Goal: Information Seeking & Learning: Learn about a topic

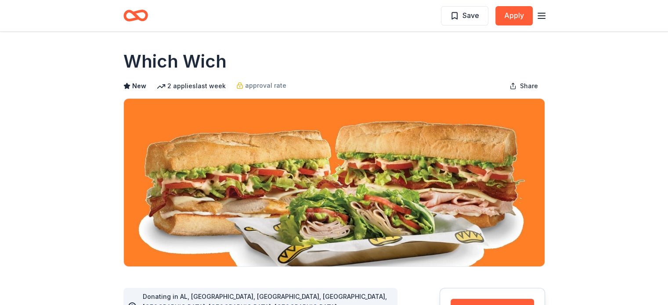
click at [543, 16] on icon "button" at bounding box center [541, 16] width 11 height 11
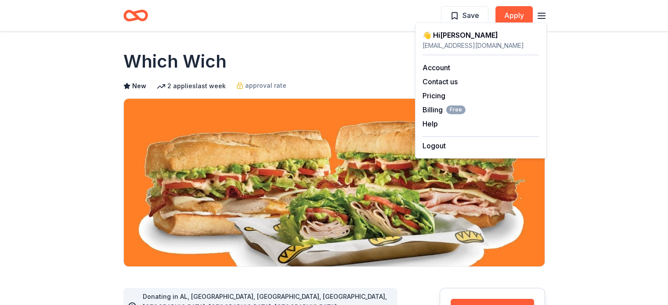
click at [395, 68] on div "Which Wich" at bounding box center [333, 61] width 421 height 25
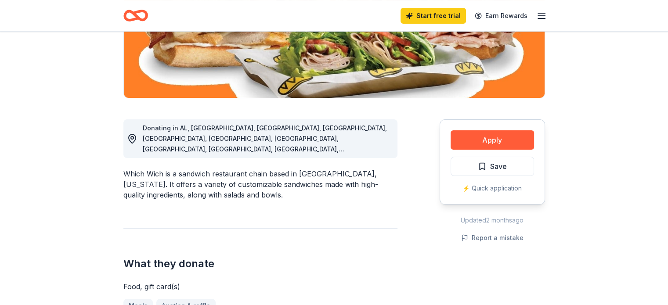
scroll to position [170, 0]
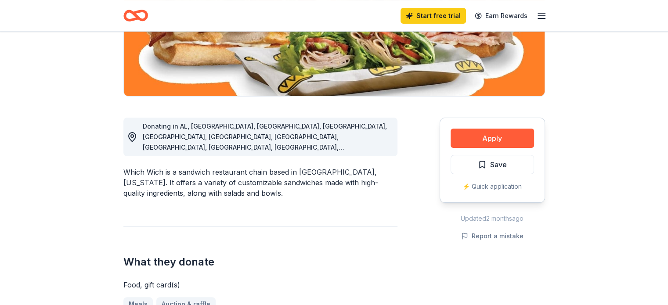
drag, startPoint x: 123, startPoint y: 162, endPoint x: 176, endPoint y: 169, distance: 53.2
click at [176, 169] on div "Which Wich is a sandwich restaurant chain based in [GEOGRAPHIC_DATA], [US_STATE…" at bounding box center [260, 183] width 274 height 32
drag, startPoint x: 198, startPoint y: 183, endPoint x: 151, endPoint y: 168, distance: 49.0
click at [151, 168] on div "Which Wich is a sandwich restaurant chain based in Dallas, Texas. It offers a v…" at bounding box center [260, 183] width 274 height 32
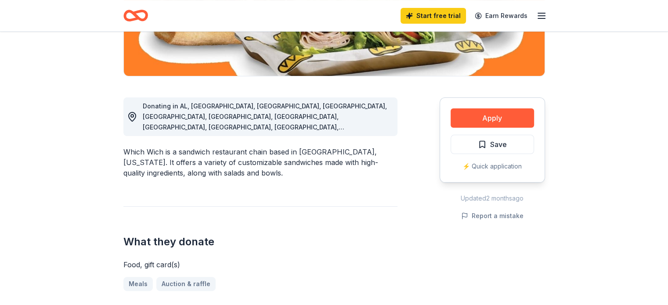
scroll to position [190, 0]
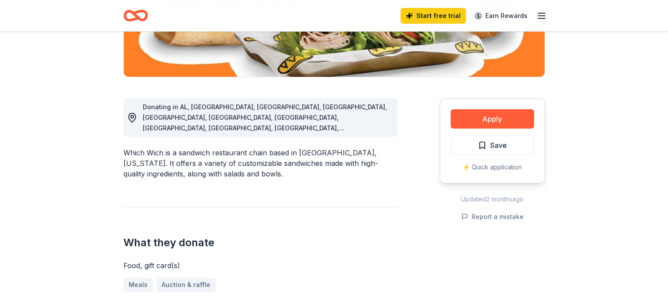
drag, startPoint x: 302, startPoint y: 115, endPoint x: 217, endPoint y: 108, distance: 85.0
click at [217, 108] on div "Donating in AL, AR, CA, CO, DC, FL, GA, IL, IN, IA, KY, LA, MA, MI, MS, MO, NE,…" at bounding box center [267, 118] width 248 height 32
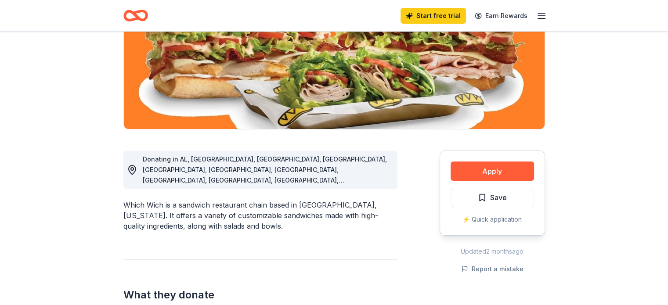
scroll to position [137, 0]
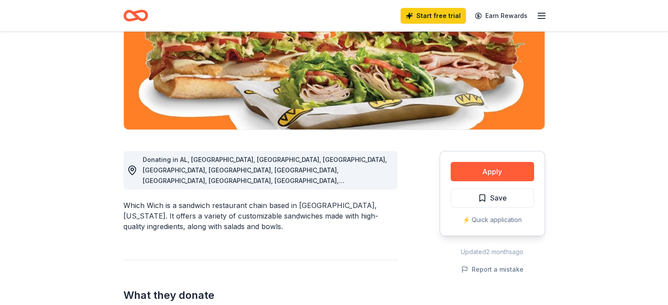
drag, startPoint x: 203, startPoint y: 219, endPoint x: 147, endPoint y: 197, distance: 60.3
click at [147, 200] on div "Which Wich is a sandwich restaurant chain based in [GEOGRAPHIC_DATA], [US_STATE…" at bounding box center [260, 216] width 274 height 32
drag, startPoint x: 123, startPoint y: 194, endPoint x: 187, endPoint y: 203, distance: 64.3
click at [187, 203] on div "Which Wich is a sandwich restaurant chain based in Dallas, Texas. It offers a v…" at bounding box center [260, 216] width 274 height 32
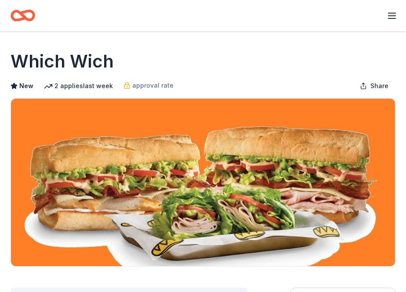
drag, startPoint x: 0, startPoint y: 49, endPoint x: 156, endPoint y: 67, distance: 157.2
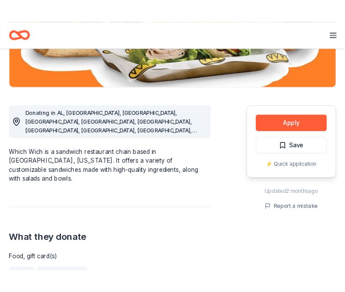
scroll to position [191, 0]
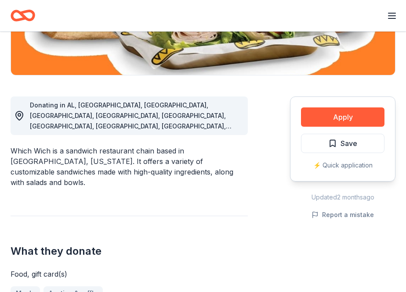
click at [134, 216] on div "What they donate Food, gift card(s) Meals Auction & raffle" at bounding box center [129, 258] width 237 height 85
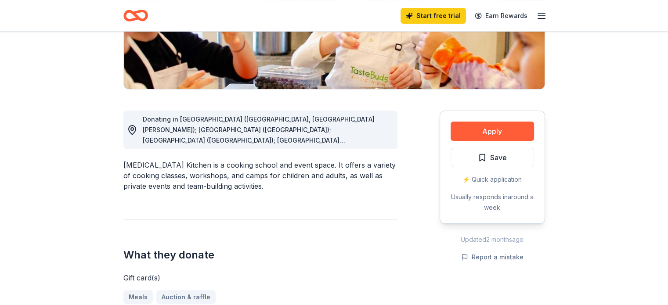
scroll to position [177, 0]
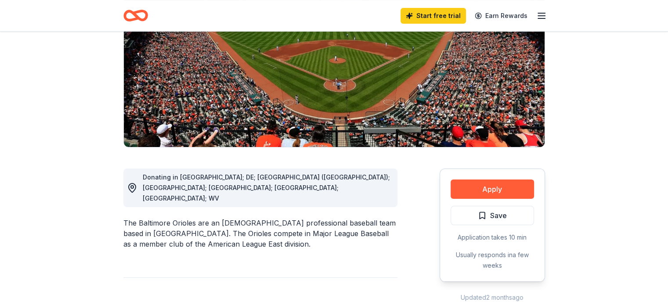
scroll to position [121, 0]
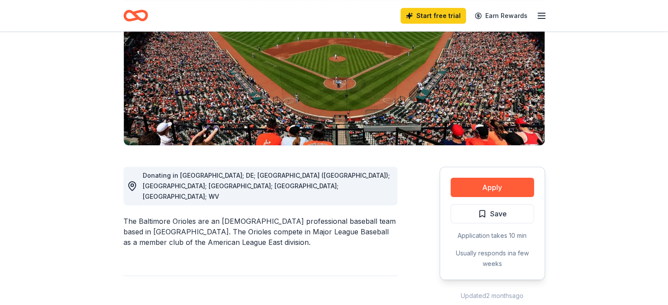
drag, startPoint x: 330, startPoint y: 177, endPoint x: 240, endPoint y: 174, distance: 90.4
click at [240, 174] on div "Donating in [GEOGRAPHIC_DATA]; DE; [GEOGRAPHIC_DATA] ([GEOGRAPHIC_DATA]); [GEOG…" at bounding box center [260, 186] width 274 height 39
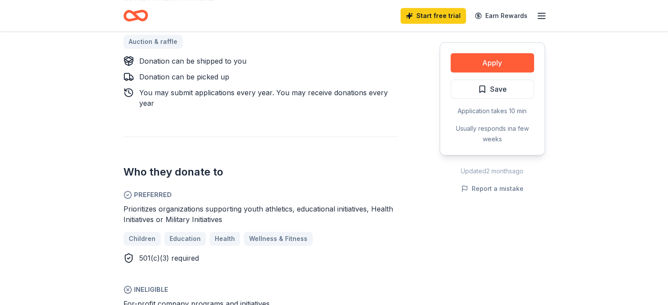
scroll to position [437, 0]
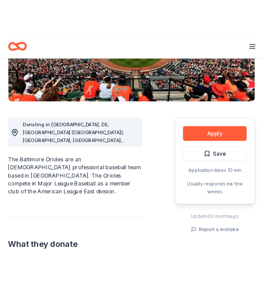
scroll to position [179, 0]
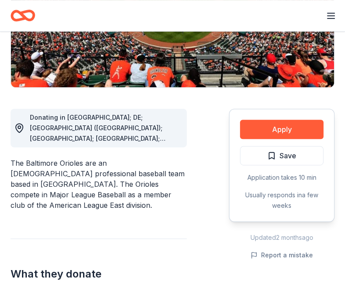
click at [160, 158] on div "The Baltimore Orioles are an American professional baseball team based in Balti…" at bounding box center [99, 184] width 176 height 53
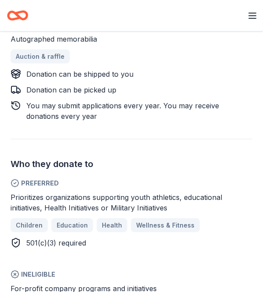
scroll to position [333, 0]
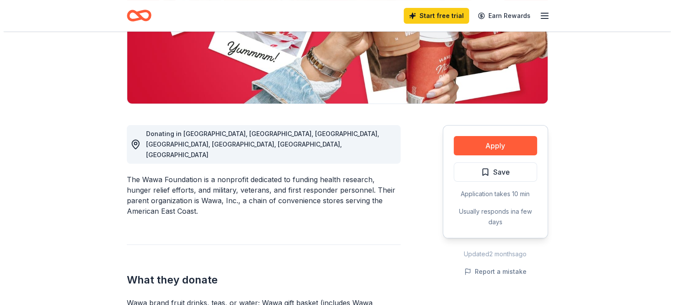
scroll to position [179, 0]
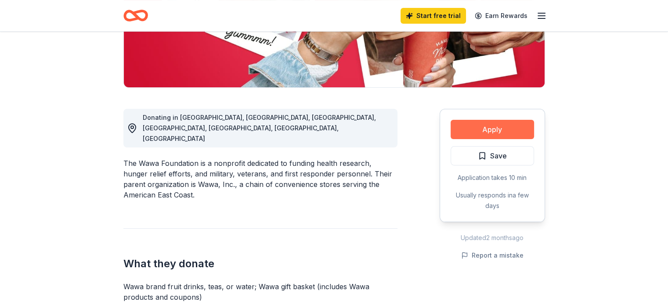
click at [485, 127] on button "Apply" at bounding box center [491, 129] width 83 height 19
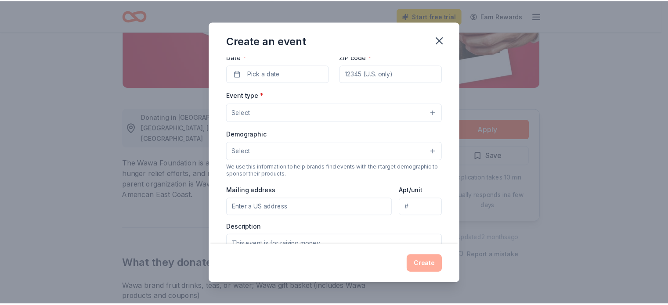
scroll to position [0, 0]
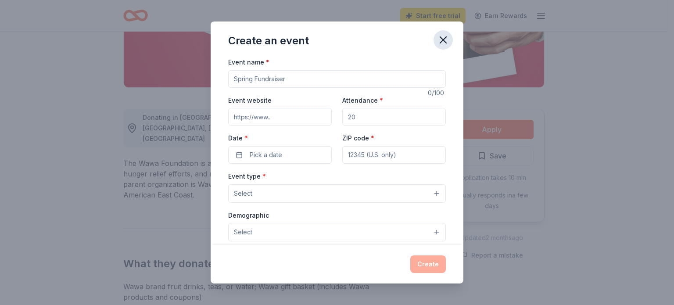
click at [440, 42] on icon "button" at bounding box center [443, 40] width 12 height 12
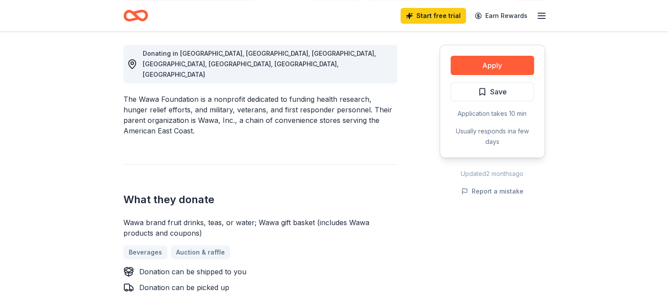
scroll to position [242, 0]
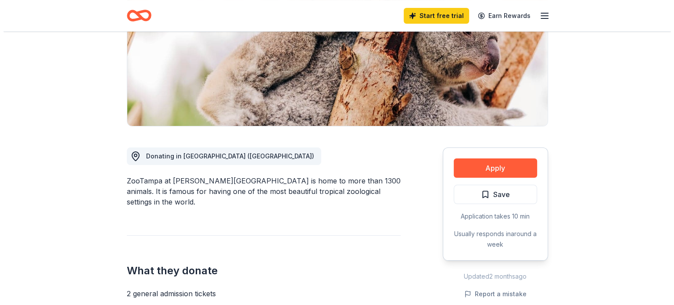
scroll to position [168, 0]
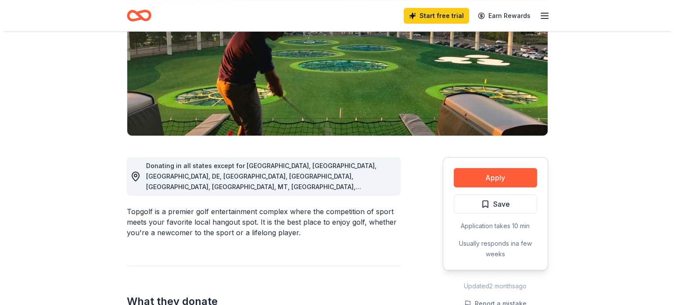
scroll to position [137, 0]
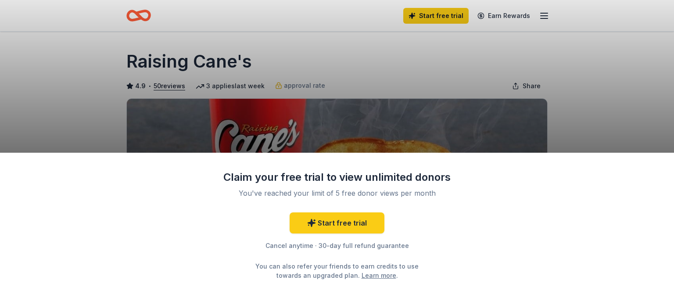
scroll to position [25, 0]
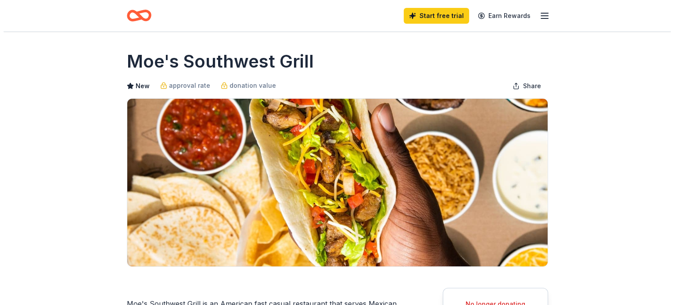
scroll to position [40, 0]
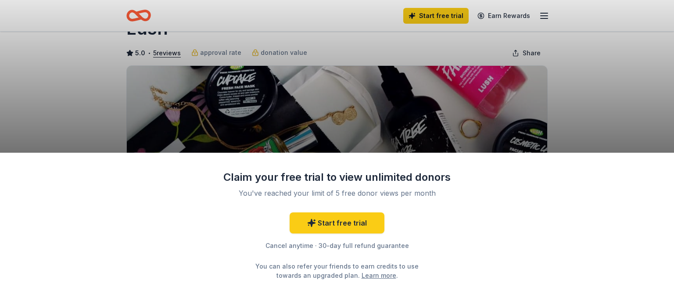
scroll to position [35, 0]
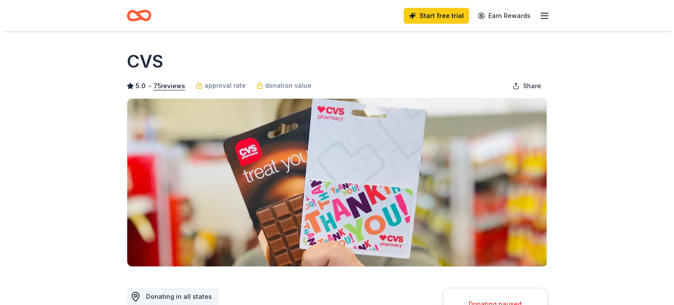
scroll to position [53, 0]
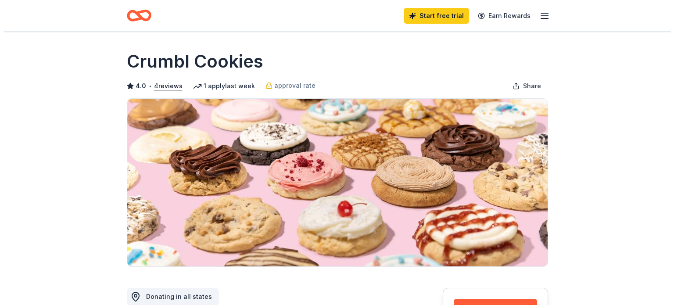
scroll to position [40, 0]
